Goal: Use online tool/utility: Utilize a website feature to perform a specific function

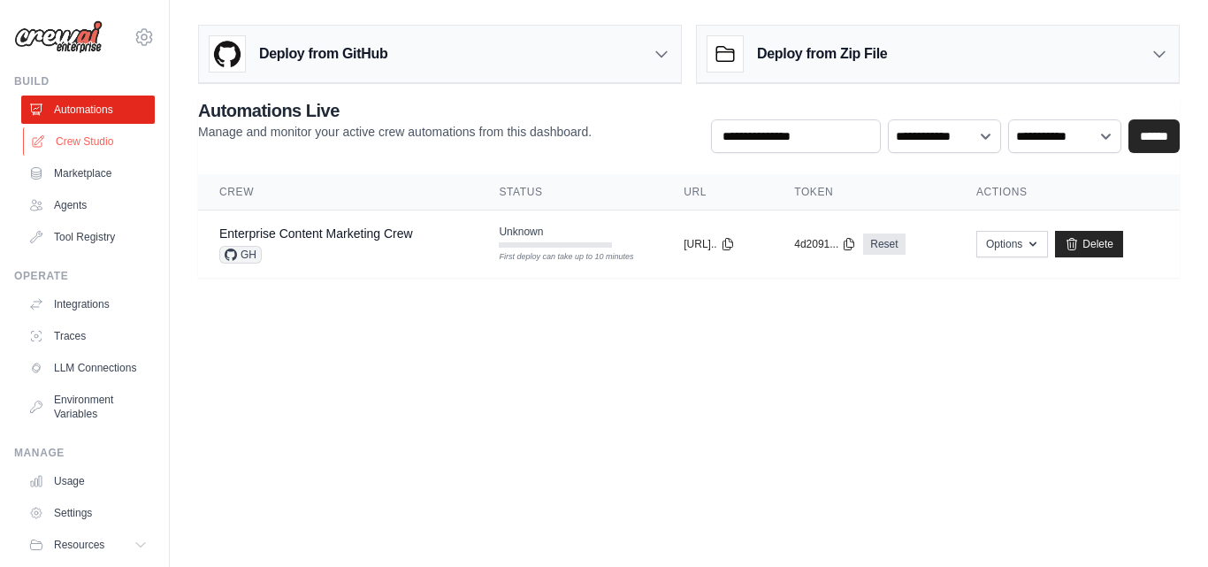
click at [90, 136] on link "Crew Studio" at bounding box center [90, 141] width 134 height 28
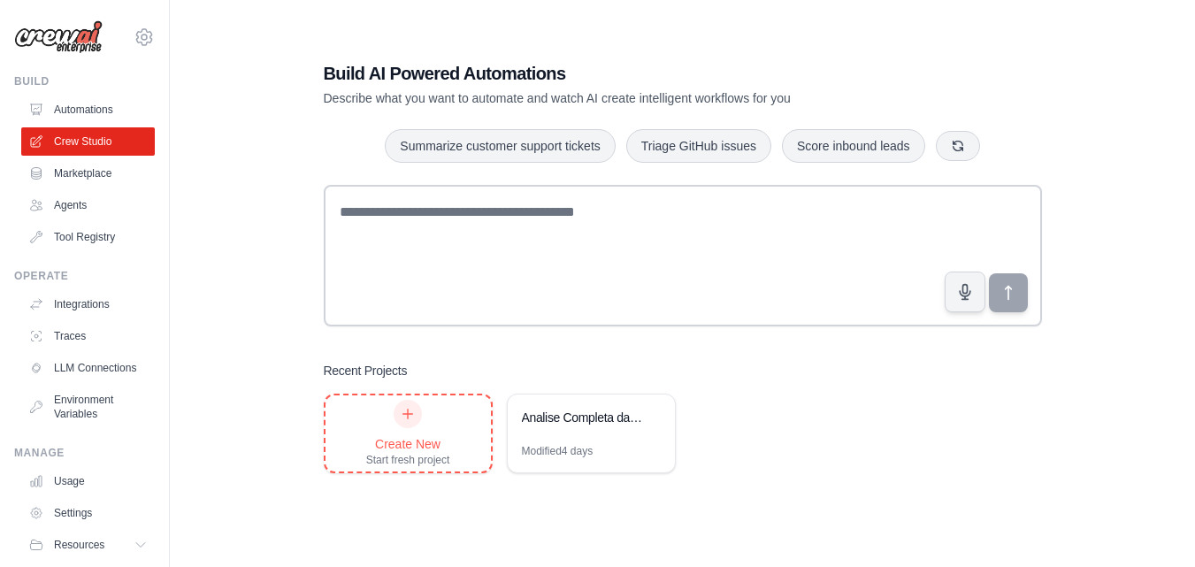
click at [405, 418] on icon at bounding box center [408, 414] width 14 height 14
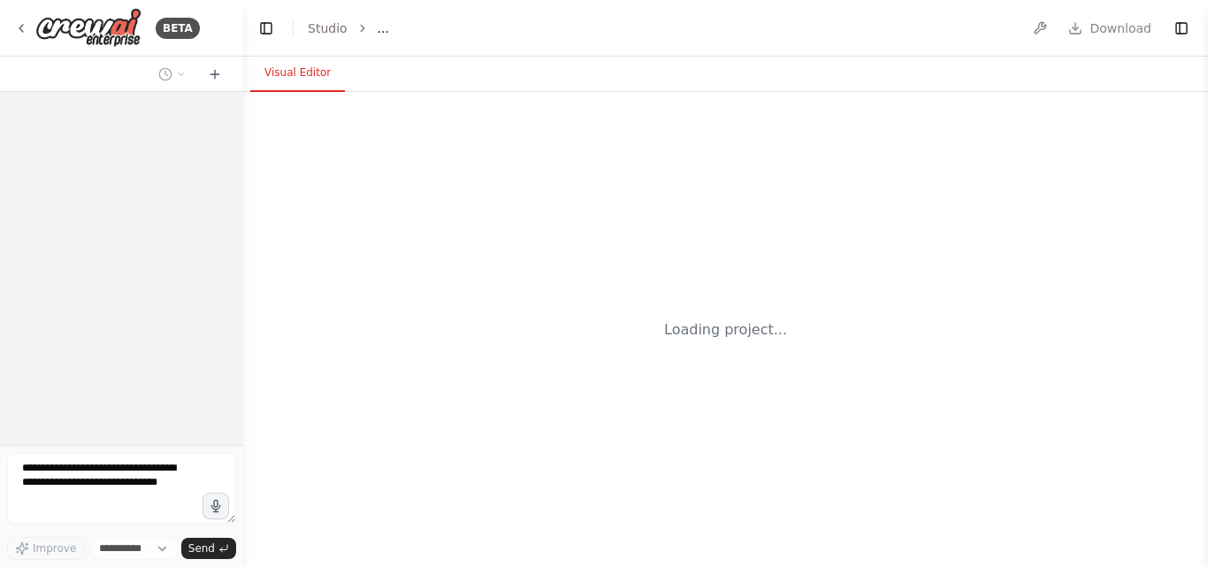
select select "****"
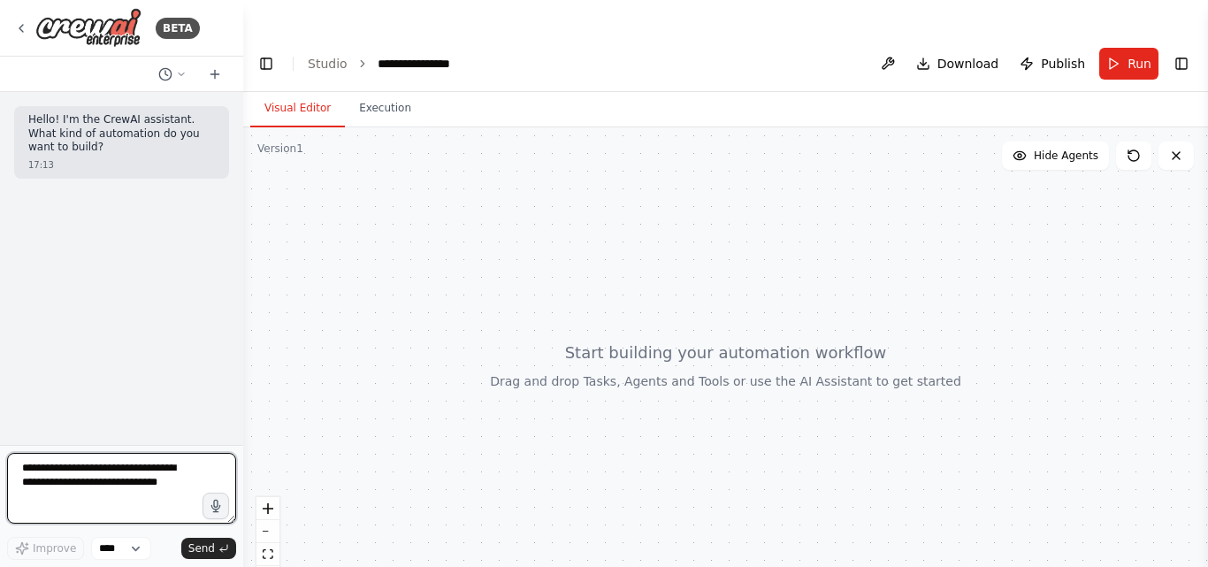
click at [123, 505] on textarea at bounding box center [121, 488] width 229 height 71
drag, startPoint x: 135, startPoint y: 478, endPoint x: 219, endPoint y: 483, distance: 84.2
click at [0, 411] on div "BETA Hello! I'm the CrewAI assistant. What kind of automation do you want to bu…" at bounding box center [121, 283] width 243 height 567
paste textarea "**********"
click at [20, 468] on textarea "To enrich screen reader interactions, please activate Accessibility in Grammarl…" at bounding box center [121, 488] width 229 height 71
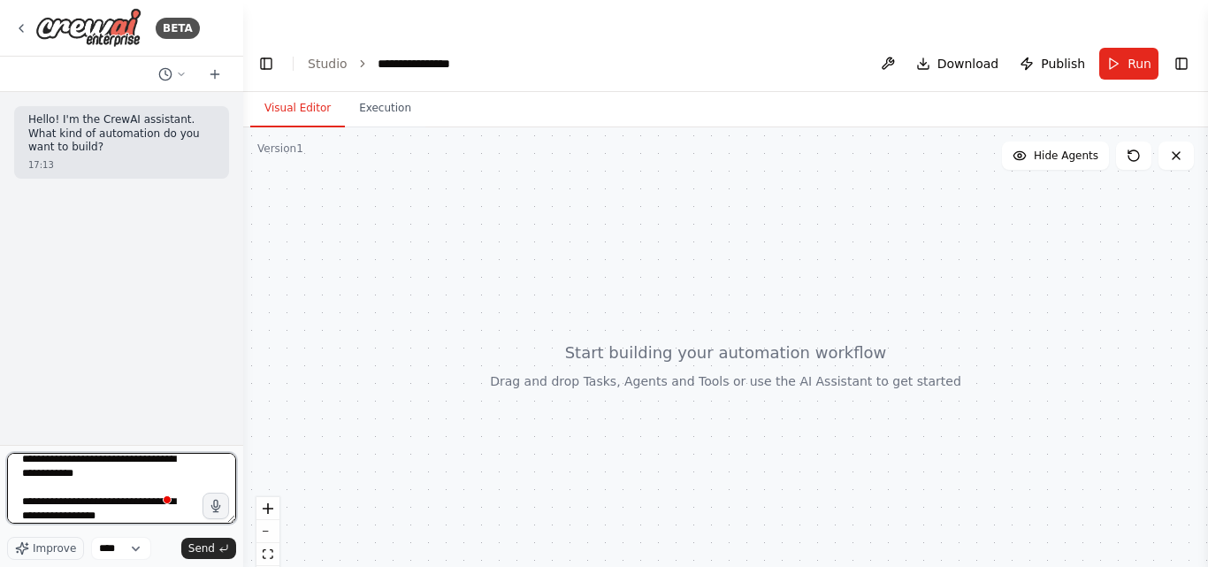
type textarea "**********"
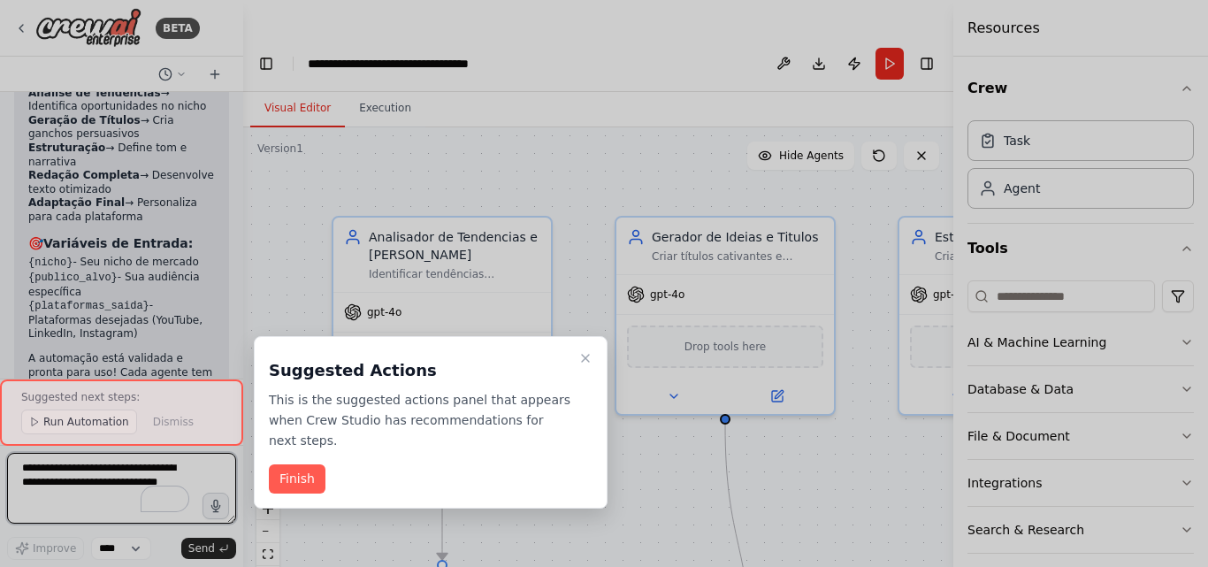
scroll to position [4729, 0]
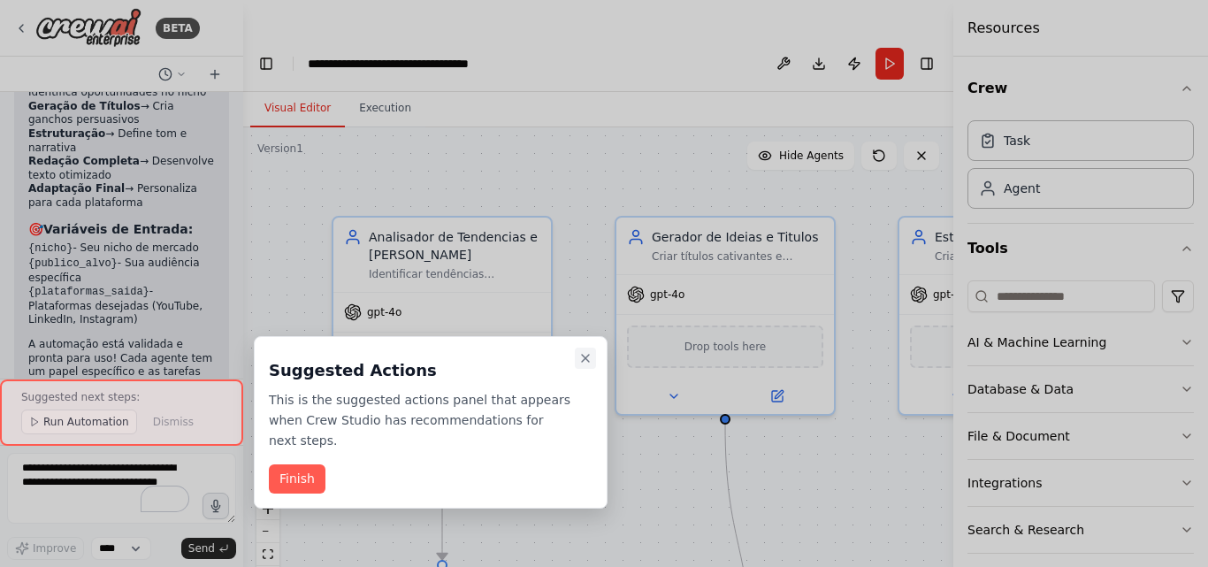
click at [580, 353] on icon "Close walkthrough" at bounding box center [585, 358] width 14 height 14
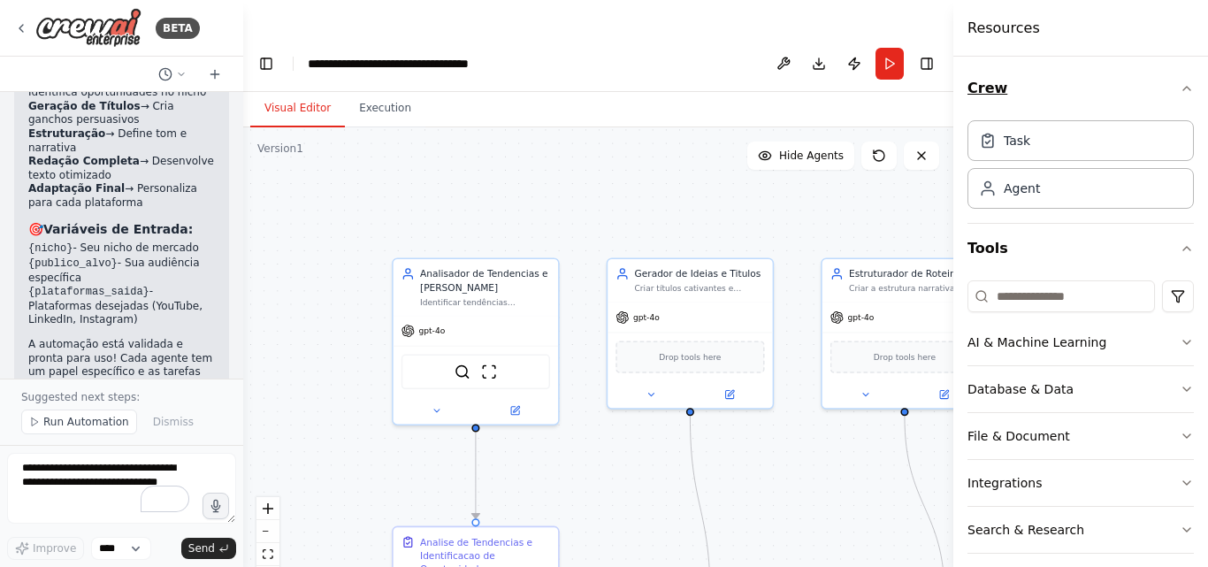
click at [1183, 87] on icon "button" at bounding box center [1186, 89] width 7 height 4
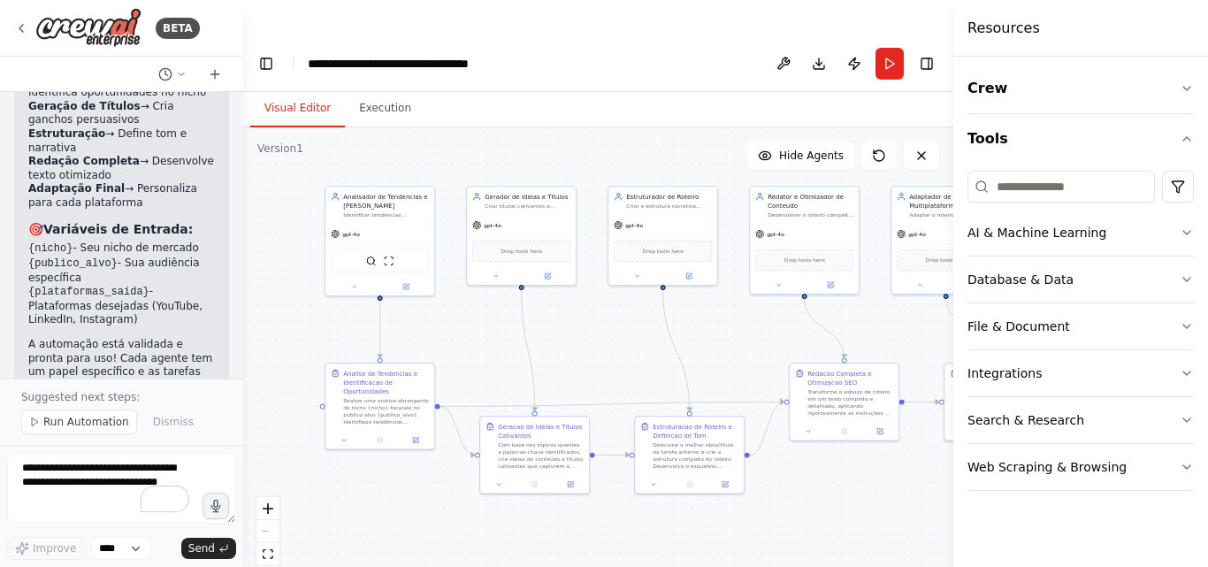
drag, startPoint x: 753, startPoint y: 418, endPoint x: 610, endPoint y: 311, distance: 178.8
click at [610, 311] on div ".deletable-edge-delete-btn { width: 20px; height: 20px; border: 0px solid #ffff…" at bounding box center [598, 364] width 710 height 475
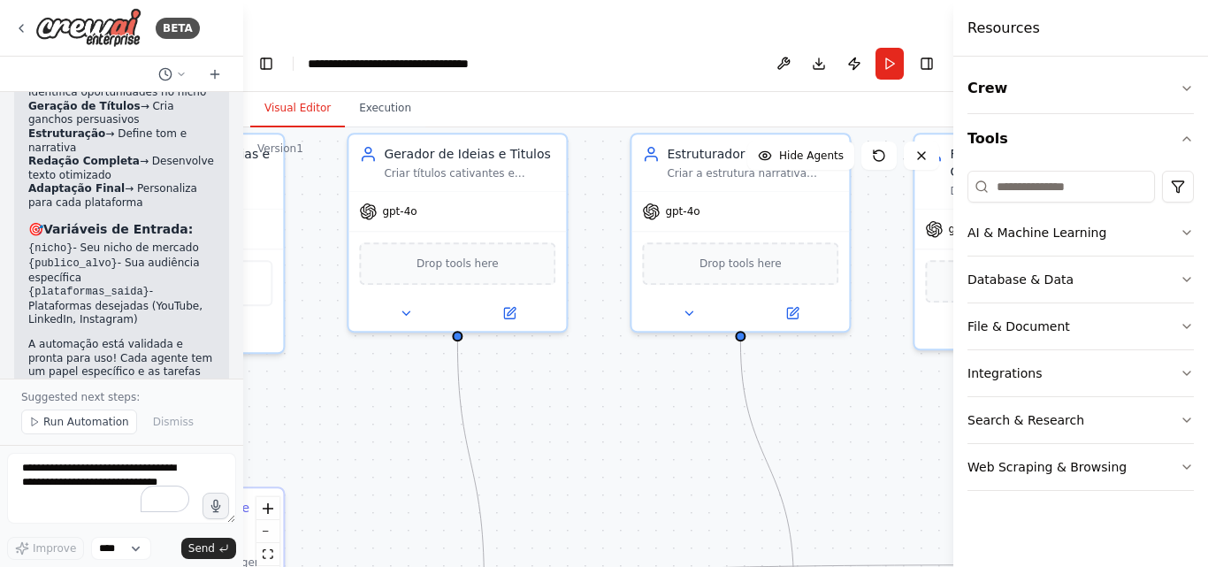
drag, startPoint x: 656, startPoint y: 284, endPoint x: 661, endPoint y: 414, distance: 130.1
click at [655, 473] on div ".deletable-edge-delete-btn { width: 20px; height: 20px; border: 0px solid #ffff…" at bounding box center [598, 364] width 710 height 475
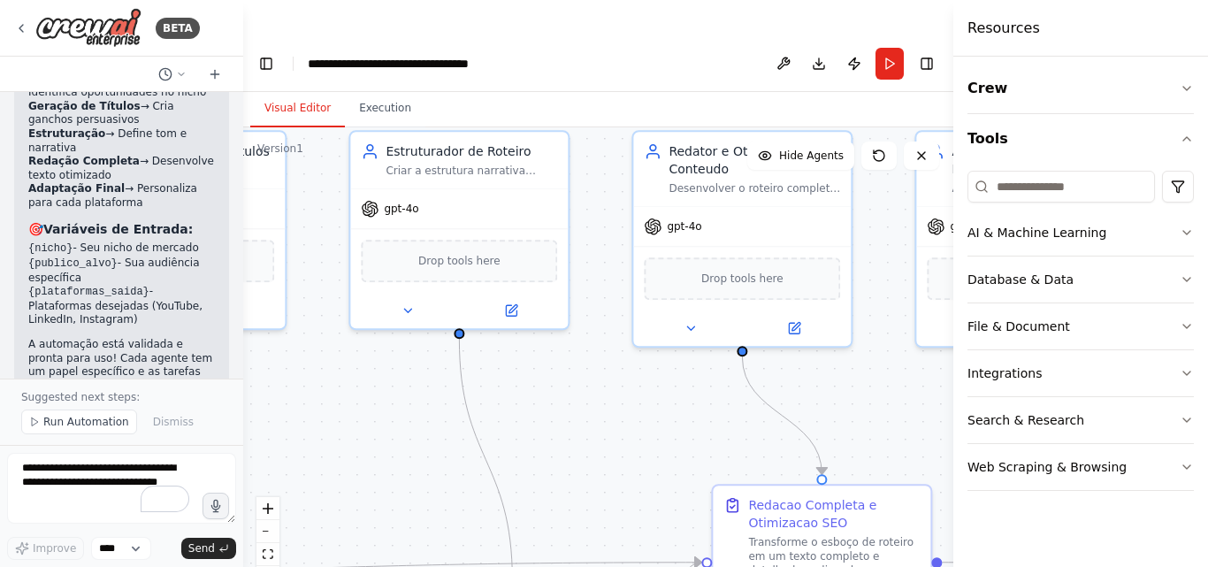
drag, startPoint x: 664, startPoint y: 398, endPoint x: 608, endPoint y: 425, distance: 62.1
click at [385, 389] on div ".deletable-edge-delete-btn { width: 20px; height: 20px; border: 0px solid #ffff…" at bounding box center [598, 364] width 710 height 475
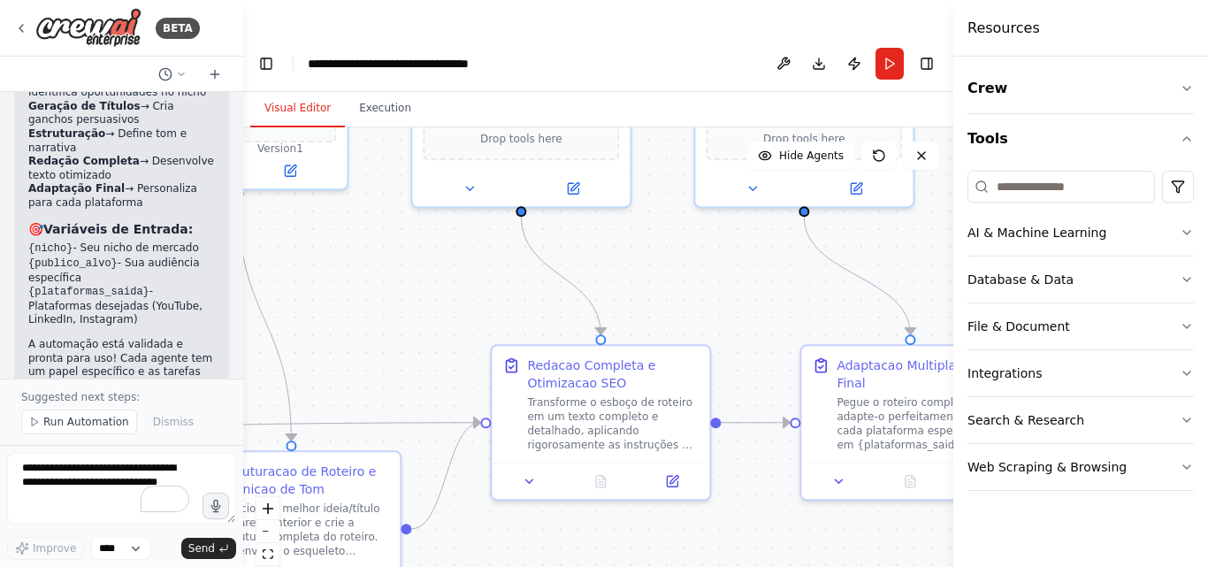
drag, startPoint x: 735, startPoint y: 402, endPoint x: 508, endPoint y: 267, distance: 263.7
click at [508, 267] on div ".deletable-edge-delete-btn { width: 20px; height: 20px; border: 0px solid #ffff…" at bounding box center [598, 364] width 710 height 475
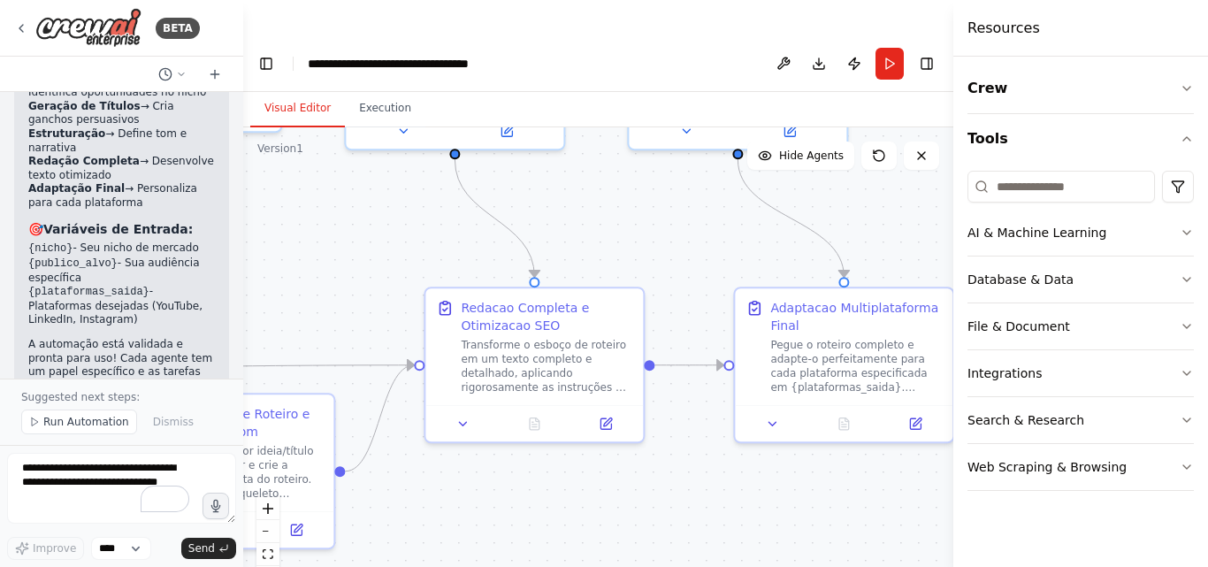
drag, startPoint x: 818, startPoint y: 516, endPoint x: 752, endPoint y: 459, distance: 87.2
click at [752, 459] on div ".deletable-edge-delete-btn { width: 20px; height: 20px; border: 0px solid #ffff…" at bounding box center [598, 364] width 710 height 475
drag, startPoint x: 465, startPoint y: 28, endPoint x: 507, endPoint y: 31, distance: 41.6
click at [507, 55] on div "**********" at bounding box center [418, 64] width 220 height 18
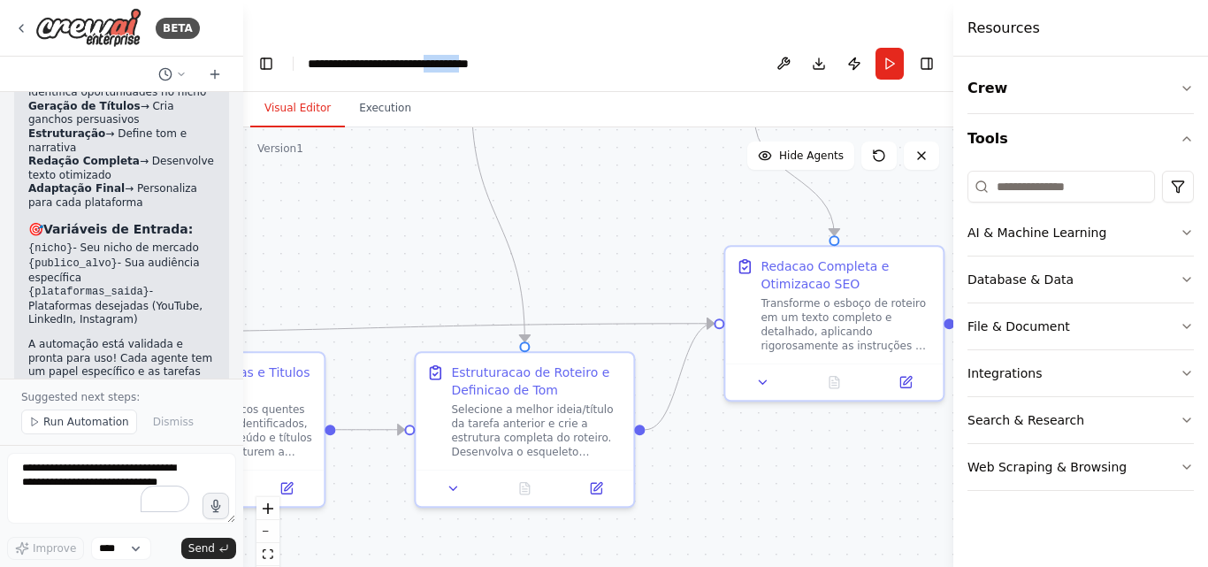
drag, startPoint x: 447, startPoint y: 515, endPoint x: 747, endPoint y: 473, distance: 302.7
click at [747, 473] on div ".deletable-edge-delete-btn { width: 20px; height: 20px; border: 0px solid #ffff…" at bounding box center [598, 364] width 710 height 475
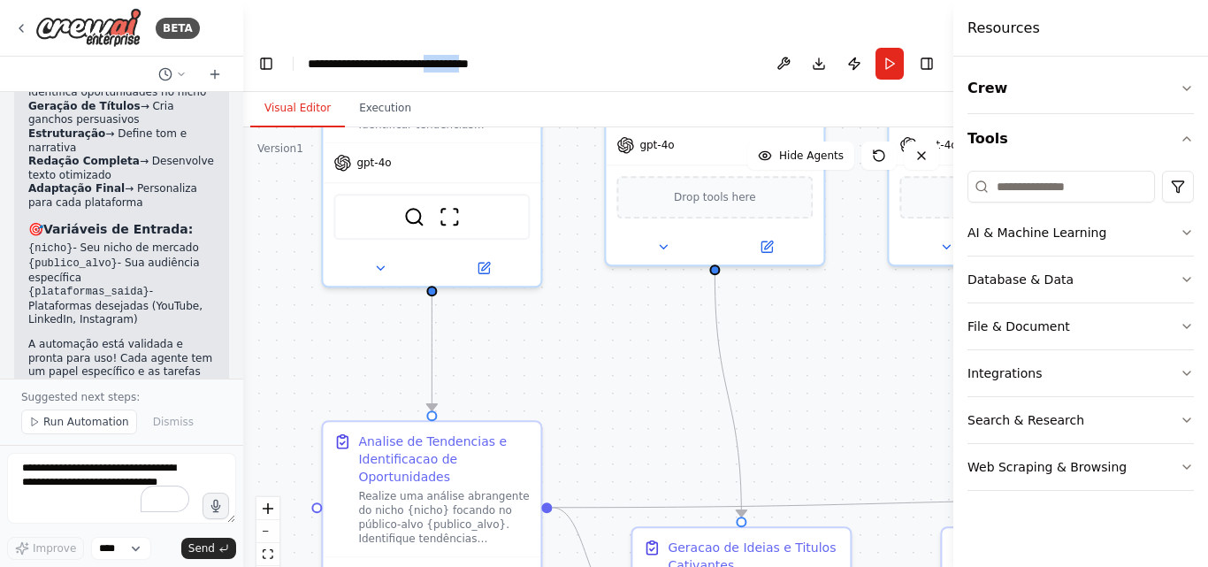
drag, startPoint x: 340, startPoint y: 208, endPoint x: 731, endPoint y: 339, distance: 413.0
click at [868, 382] on div ".deletable-edge-delete-btn { width: 20px; height: 20px; border: 0px solid #ffff…" at bounding box center [598, 364] width 710 height 475
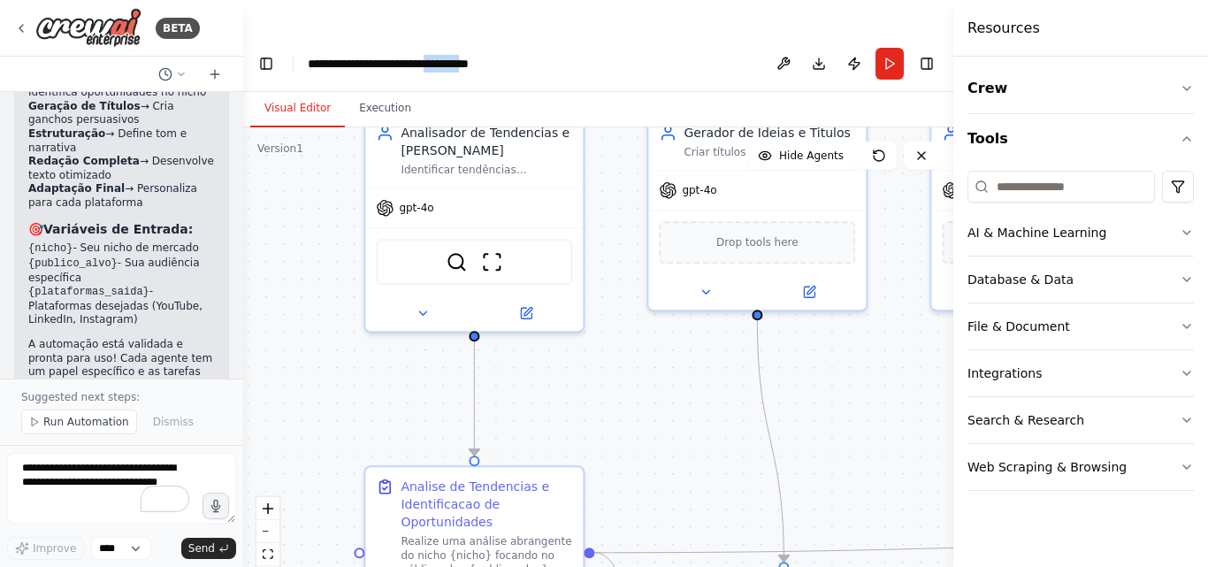
drag, startPoint x: 623, startPoint y: 373, endPoint x: 682, endPoint y: 338, distance: 69.0
click at [677, 401] on div ".deletable-edge-delete-btn { width: 20px; height: 20px; border: 0px solid #ffff…" at bounding box center [598, 364] width 710 height 475
